Goal: Navigation & Orientation: Find specific page/section

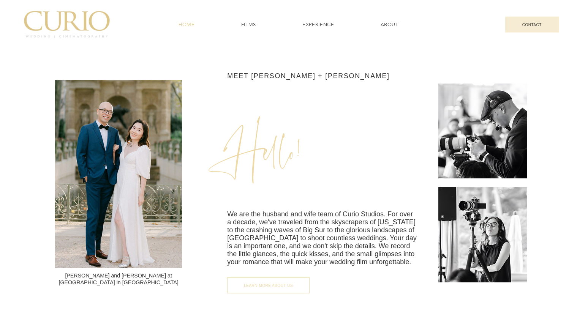
scroll to position [988, 0]
click at [114, 149] on img at bounding box center [118, 174] width 127 height 188
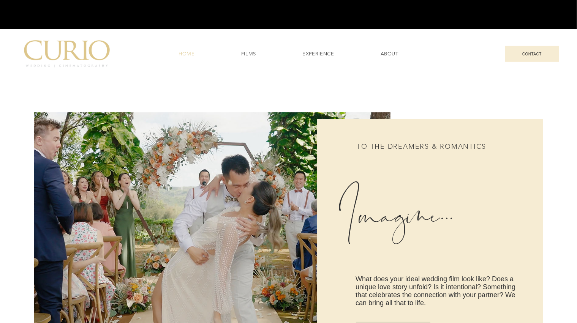
scroll to position [304, 0]
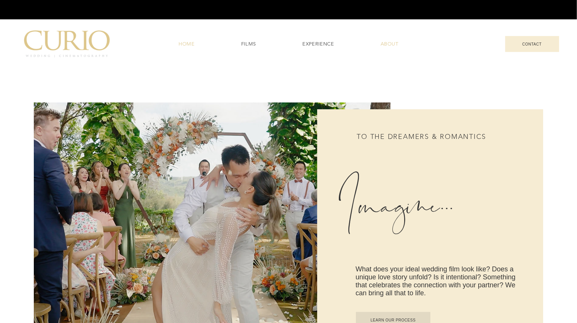
click at [394, 43] on span "ABOUT" at bounding box center [390, 44] width 18 height 7
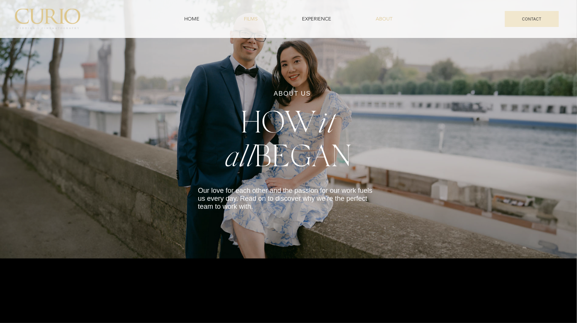
click at [251, 21] on span "FILMS" at bounding box center [251, 19] width 14 height 7
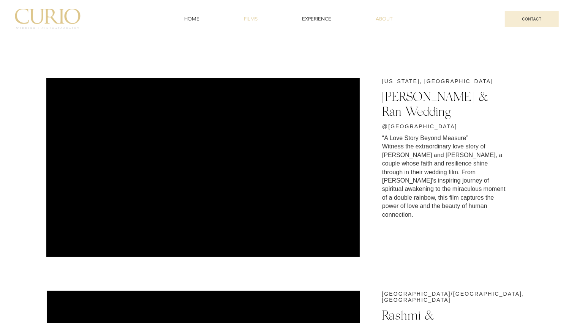
click at [383, 17] on span "ABOUT" at bounding box center [384, 19] width 17 height 7
